Goal: Complete application form: Complete application form

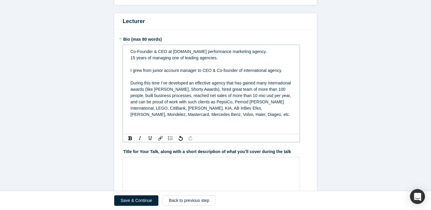
scroll to position [476, 0]
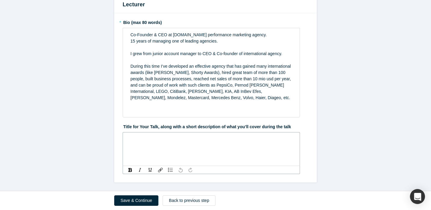
click at [180, 141] on div "rdw-editor" at bounding box center [211, 139] width 162 height 6
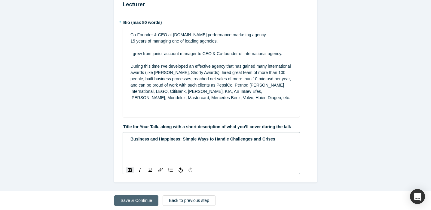
click at [141, 201] on button "Save & Continue" at bounding box center [136, 201] width 44 height 11
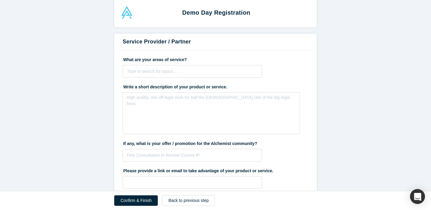
scroll to position [10, 0]
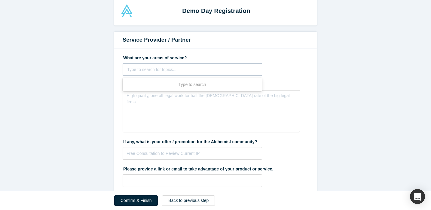
click at [191, 69] on div at bounding box center [192, 70] width 130 height 8
type input "З"
type input "Perfor"
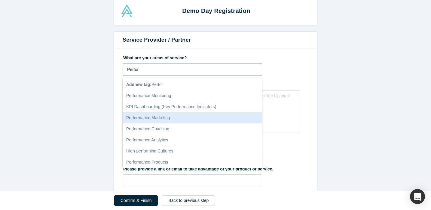
click at [164, 118] on div "Performance Marketing" at bounding box center [191, 118] width 139 height 11
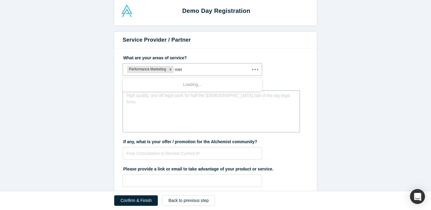
type input "meta"
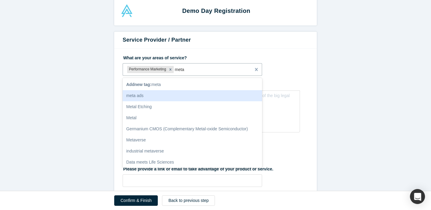
click at [149, 96] on div "meta ads" at bounding box center [191, 95] width 139 height 11
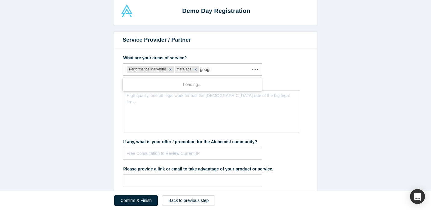
type input "google"
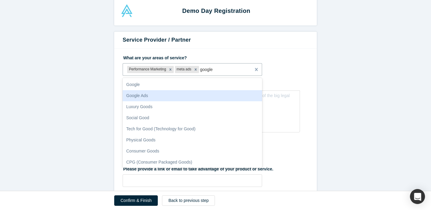
click at [164, 93] on div "Google Ads" at bounding box center [191, 95] width 139 height 11
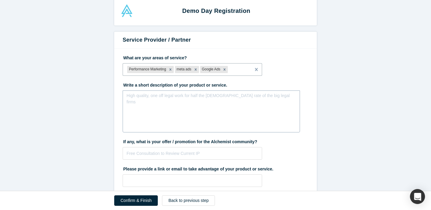
click at [158, 100] on div "rdw-editor" at bounding box center [211, 98] width 162 height 6
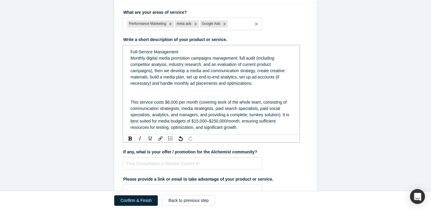
scroll to position [79, 0]
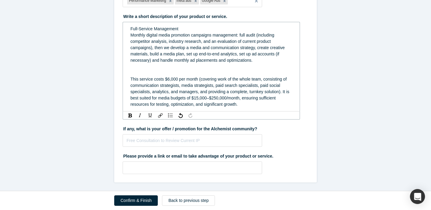
click at [216, 97] on span "This service costs $6,000 per month (covering work of the whole team, consistin…" at bounding box center [210, 92] width 160 height 30
click at [162, 141] on input "text" at bounding box center [191, 140] width 139 height 13
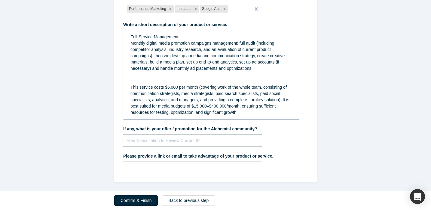
scroll to position [71, 0]
type input "[PERSON_NAME]"
click at [142, 140] on input "Free consul" at bounding box center [191, 140] width 139 height 13
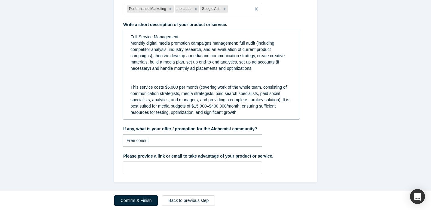
paste input "free consultation"
paste input "discount on our services"
type input "free consultation + 20% discount on our services"
drag, startPoint x: 183, startPoint y: 156, endPoint x: 279, endPoint y: 156, distance: 95.8
click at [279, 156] on label "Please provide a link or email to take advantage of your product or service." at bounding box center [215, 155] width 186 height 8
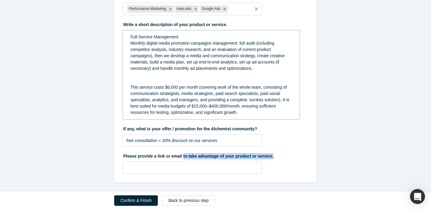
click at [275, 146] on div at bounding box center [275, 146] width 0 height 0
click at [270, 157] on label "Please provide a link or email to take advantage of your product or service." at bounding box center [215, 155] width 186 height 8
click at [226, 169] on input "text" at bounding box center [191, 168] width 139 height 13
paste input "[URL][DOMAIN_NAME]"
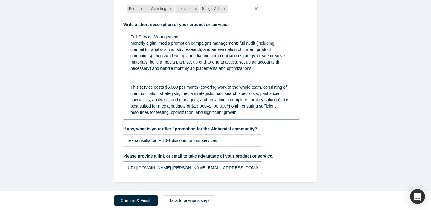
click at [174, 168] on input "[URL][DOMAIN_NAME] [PERSON_NAME][EMAIL_ADDRESS][DOMAIN_NAME]" at bounding box center [191, 168] width 139 height 13
click at [274, 170] on div "Please provide a link or email to take advantage of your product or service. [U…" at bounding box center [215, 162] width 186 height 23
drag, startPoint x: 230, startPoint y: 169, endPoint x: 174, endPoint y: 169, distance: 56.4
click at [174, 169] on input "[URL][DOMAIN_NAME] or [EMAIL_ADDRESS][DOMAIN_NAME]" at bounding box center [191, 168] width 139 height 13
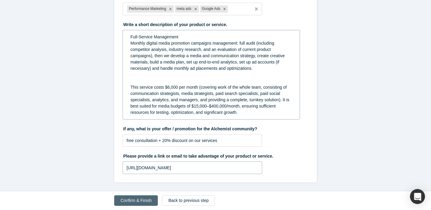
type input "[URL][DOMAIN_NAME]"
click at [143, 200] on button "Confirm & Finish" at bounding box center [136, 201] width 44 height 11
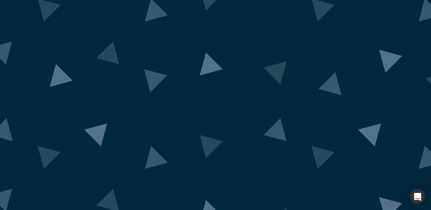
scroll to position [6, 0]
